Goal: Find specific page/section: Find specific page/section

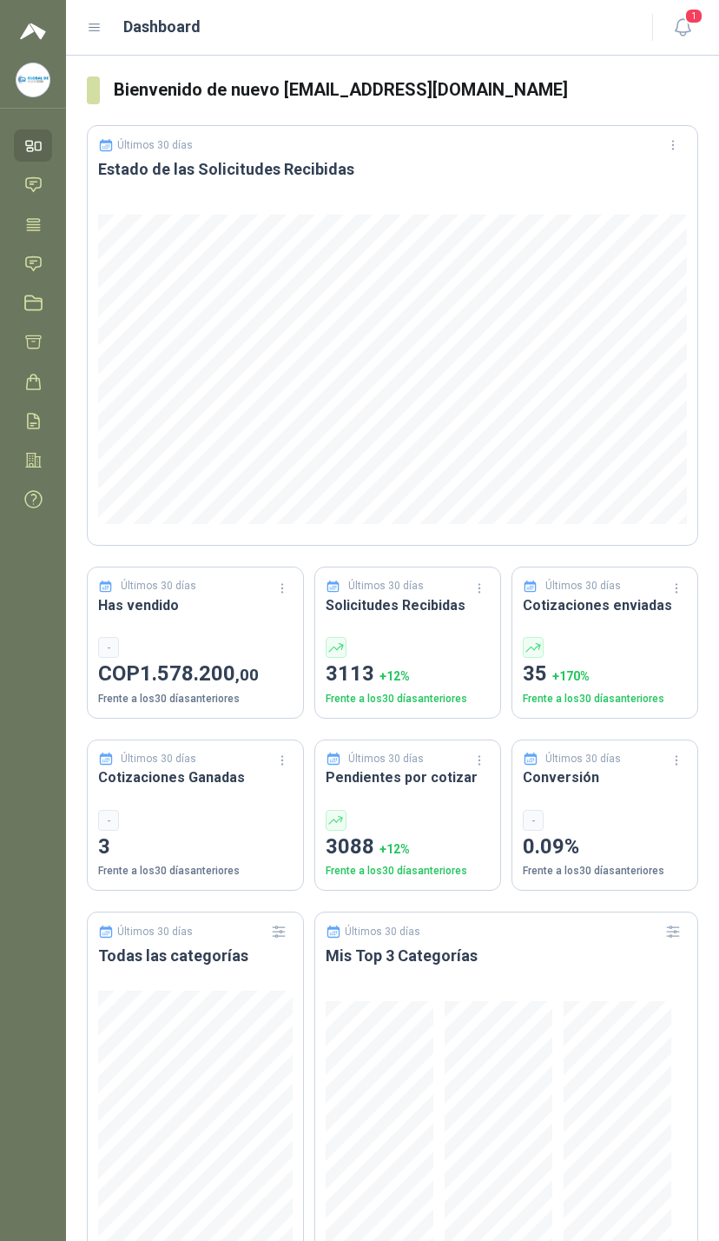
click at [692, 11] on span "1" at bounding box center [694, 16] width 19 height 17
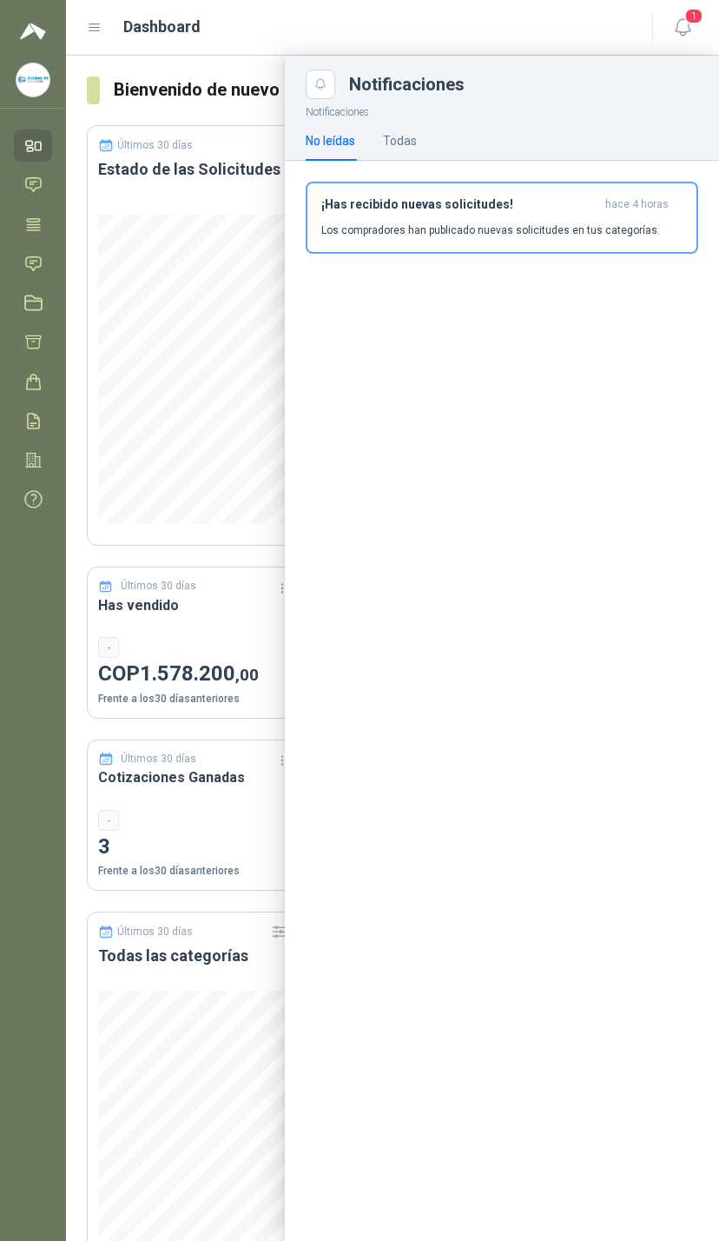
click at [25, 188] on icon at bounding box center [33, 185] width 18 height 18
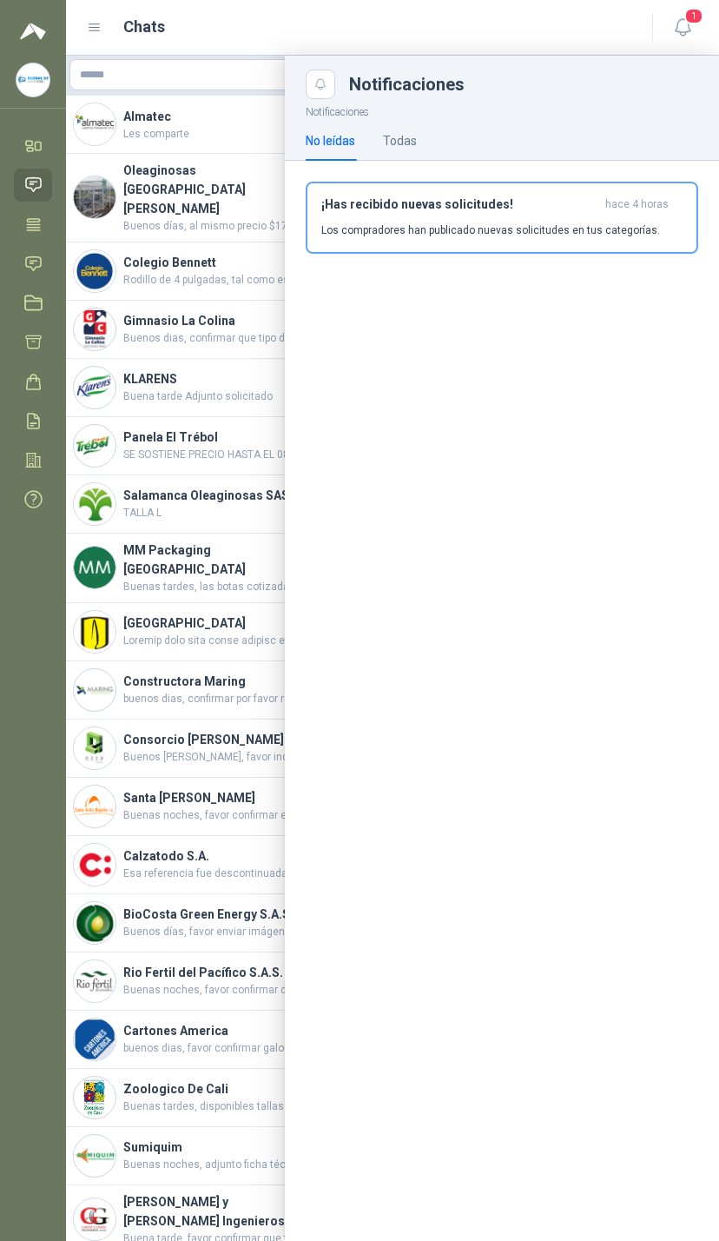
click at [27, 220] on icon at bounding box center [33, 223] width 13 height 11
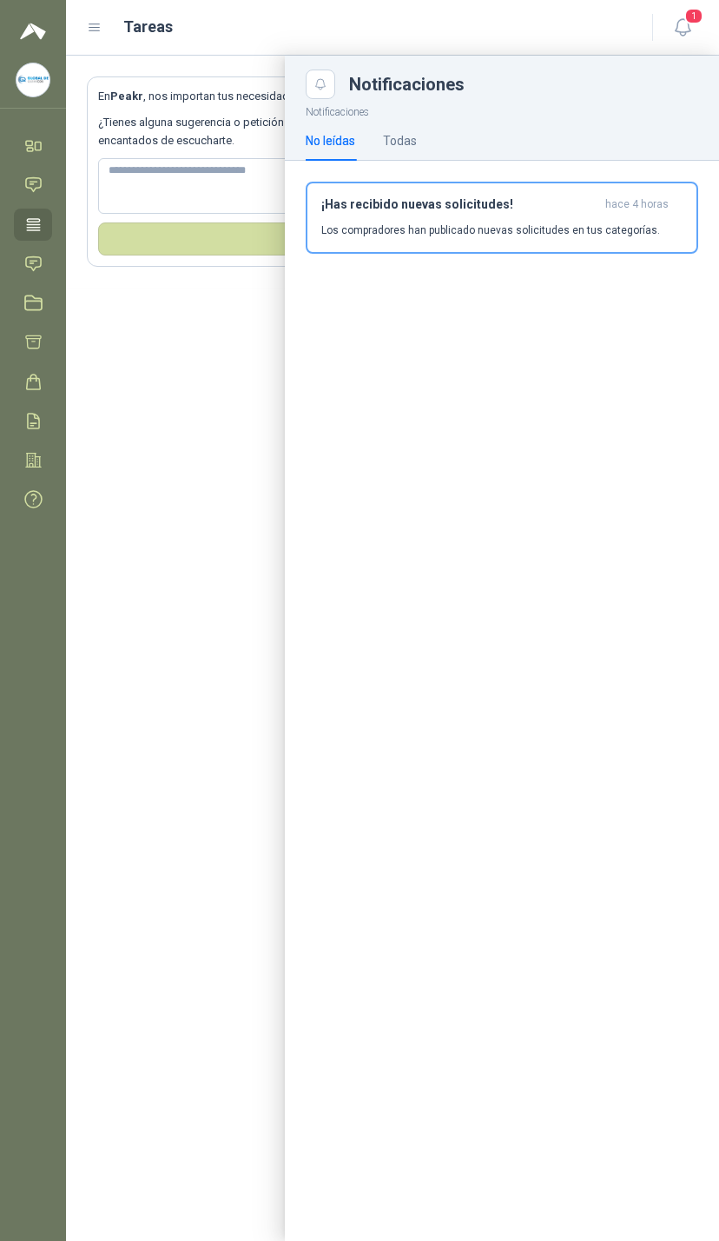
click at [35, 255] on icon at bounding box center [33, 264] width 18 height 18
